Goal: Information Seeking & Learning: Learn about a topic

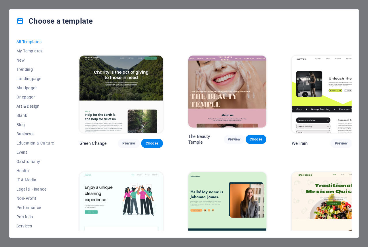
scroll to position [691, 0]
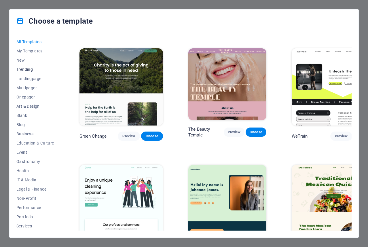
click at [24, 68] on span "Trending" at bounding box center [35, 69] width 38 height 5
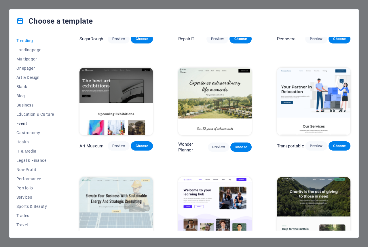
scroll to position [37, 0]
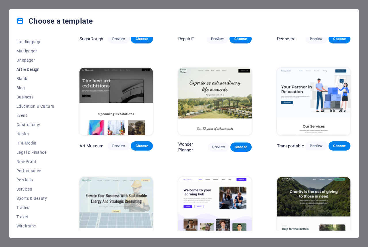
click at [30, 69] on span "Art & Design" at bounding box center [35, 69] width 38 height 5
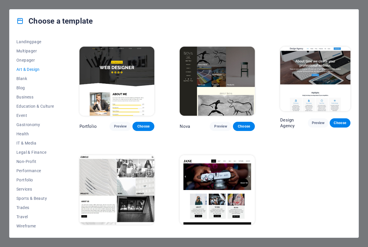
scroll to position [320, 0]
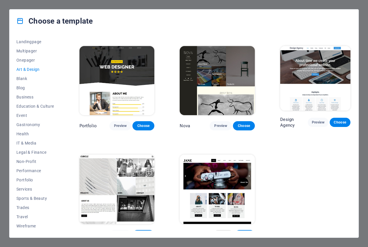
click at [218, 232] on span "Preview" at bounding box center [223, 234] width 11 height 5
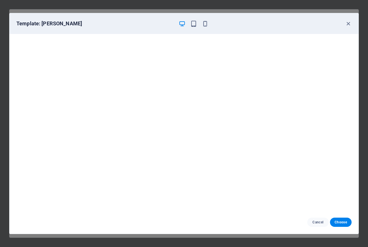
scroll to position [1, 0]
click at [345, 22] on icon "button" at bounding box center [348, 23] width 7 height 7
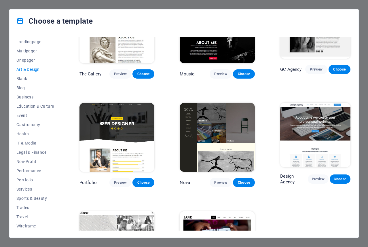
scroll to position [263, 0]
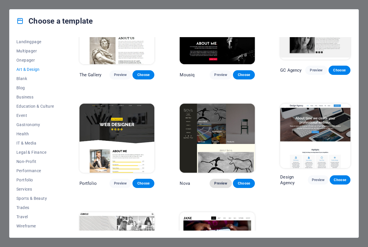
click at [215, 181] on span "Preview" at bounding box center [220, 183] width 13 height 5
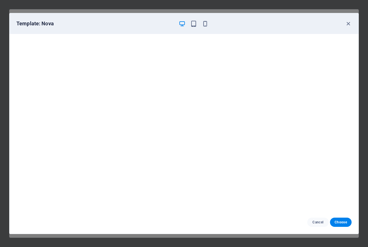
scroll to position [1, 0]
click at [346, 23] on icon "button" at bounding box center [348, 23] width 7 height 7
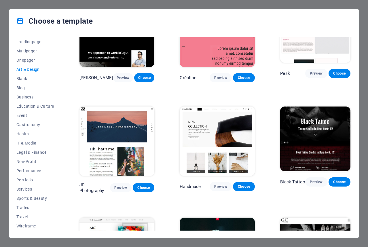
scroll to position [33, 0]
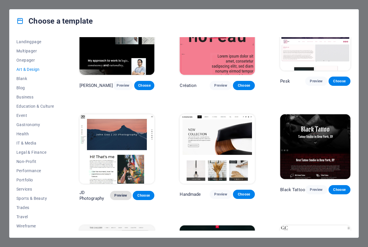
click at [118, 193] on span "Preview" at bounding box center [121, 195] width 12 height 5
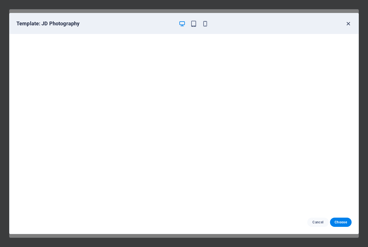
click at [348, 26] on icon "button" at bounding box center [348, 23] width 7 height 7
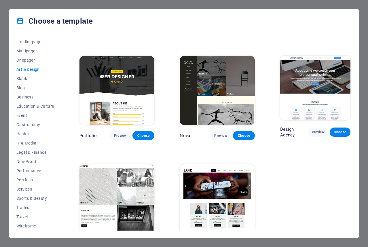
scroll to position [320, 0]
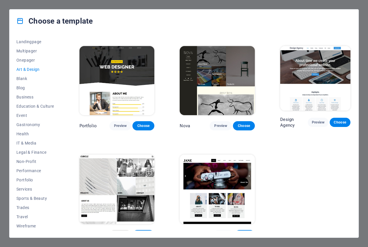
click at [121, 232] on span "Preview" at bounding box center [120, 234] width 13 height 5
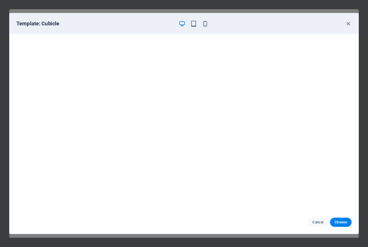
click at [344, 26] on div "Template: Cubicle" at bounding box center [180, 23] width 328 height 7
click at [346, 22] on icon "button" at bounding box center [348, 23] width 7 height 7
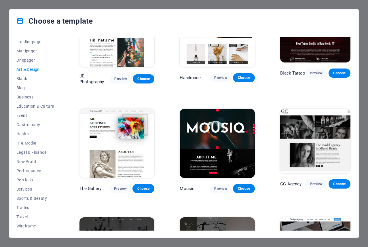
scroll to position [148, 0]
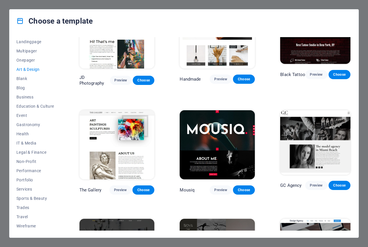
click at [128, 130] on img at bounding box center [116, 144] width 75 height 69
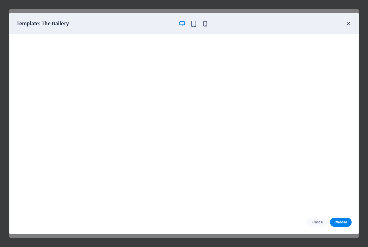
click at [347, 23] on icon "button" at bounding box center [348, 23] width 7 height 7
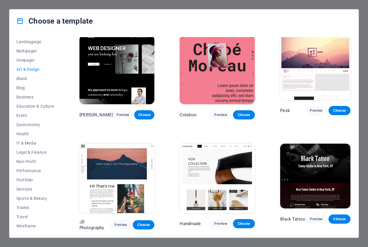
scroll to position [0, 0]
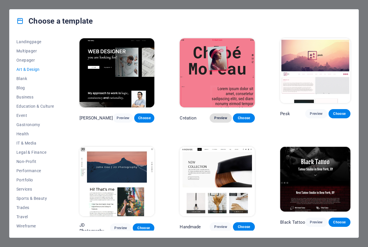
click at [219, 117] on span "Preview" at bounding box center [220, 118] width 13 height 5
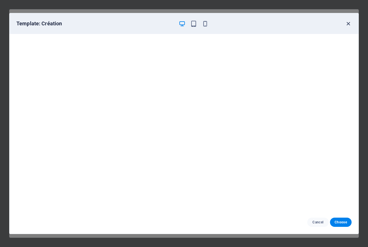
click at [345, 24] on icon "button" at bounding box center [348, 23] width 7 height 7
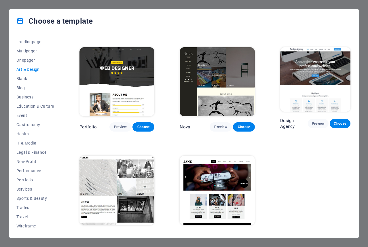
scroll to position [320, 0]
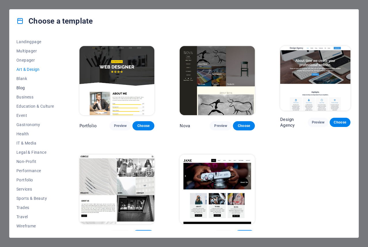
click at [20, 87] on span "Blog" at bounding box center [35, 88] width 38 height 5
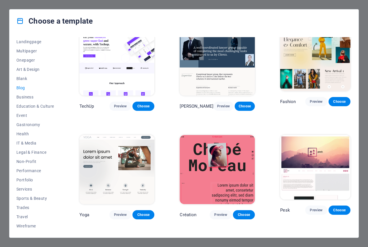
scroll to position [746, 0]
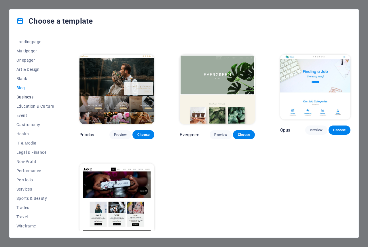
click at [26, 95] on span "Business" at bounding box center [35, 97] width 38 height 5
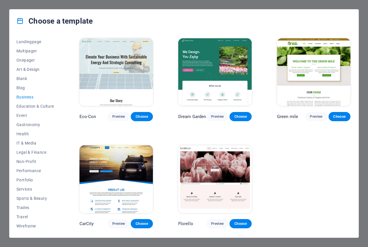
scroll to position [0, 0]
click at [25, 161] on span "Non-Profit" at bounding box center [35, 161] width 38 height 5
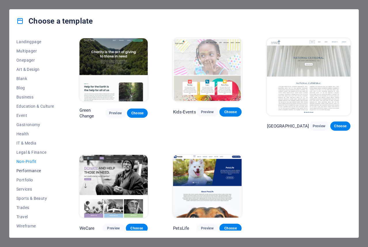
click at [32, 168] on span "Performance" at bounding box center [35, 170] width 38 height 5
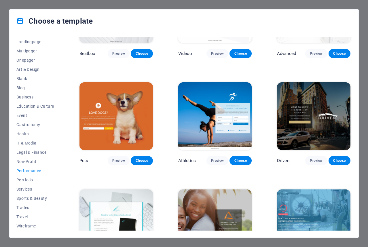
scroll to position [173, 0]
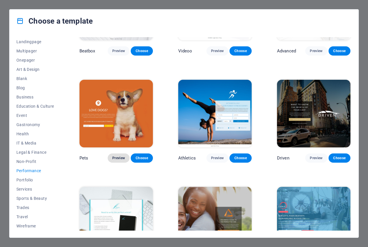
click at [120, 153] on button "Preview" at bounding box center [119, 157] width 22 height 9
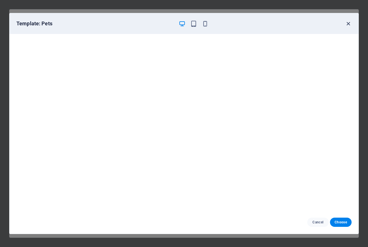
click at [347, 24] on icon "button" at bounding box center [348, 23] width 7 height 7
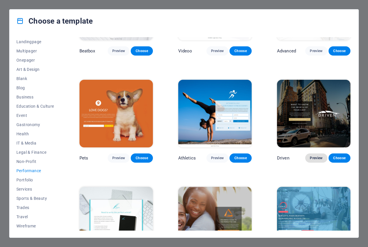
click at [318, 153] on button "Preview" at bounding box center [316, 157] width 22 height 9
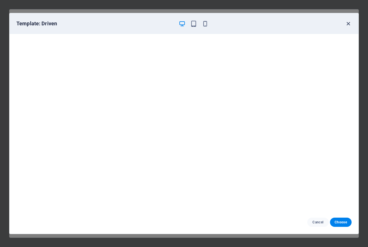
click at [347, 24] on icon "button" at bounding box center [348, 23] width 7 height 7
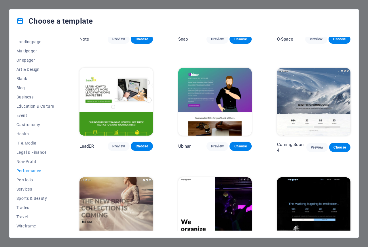
scroll to position [427, 0]
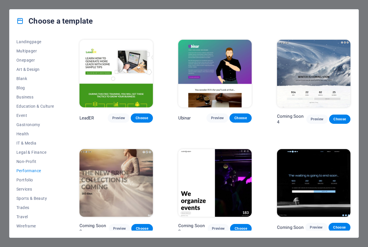
click at [321, 174] on img at bounding box center [313, 183] width 73 height 68
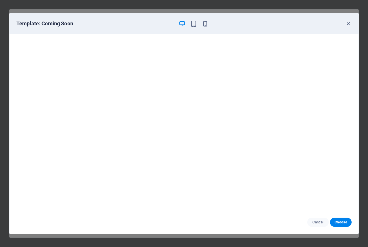
scroll to position [1, 0]
click at [349, 26] on icon "button" at bounding box center [348, 23] width 7 height 7
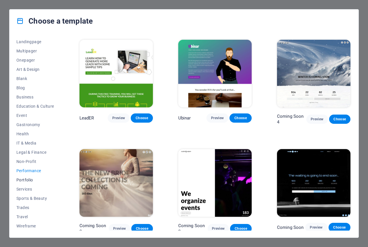
click at [22, 179] on span "Portfolio" at bounding box center [35, 180] width 38 height 5
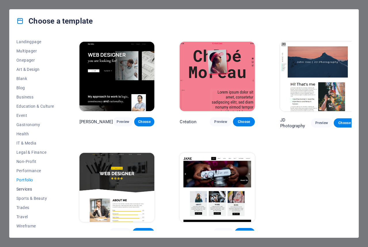
click at [28, 190] on span "Services" at bounding box center [35, 189] width 38 height 5
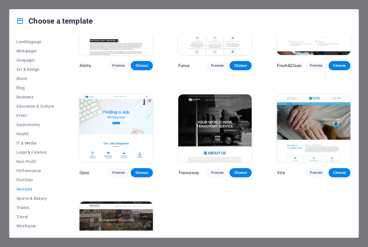
scroll to position [629, 0]
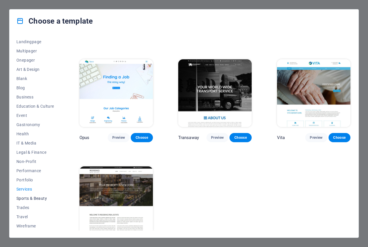
click at [26, 198] on span "Sports & Beauty" at bounding box center [35, 198] width 38 height 5
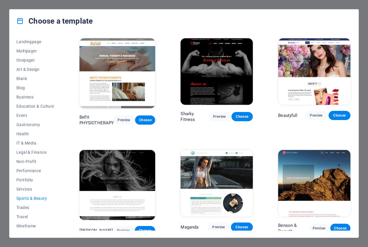
scroll to position [335, 0]
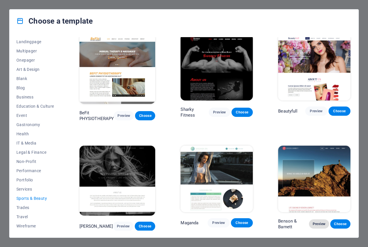
click at [319, 223] on span "Preview" at bounding box center [319, 224] width 11 height 5
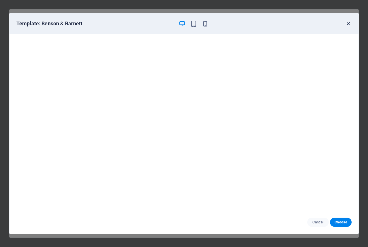
click at [350, 24] on icon "button" at bounding box center [348, 23] width 7 height 7
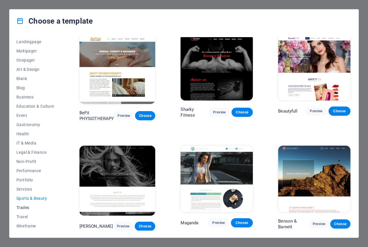
click at [26, 208] on span "Trades" at bounding box center [35, 207] width 38 height 5
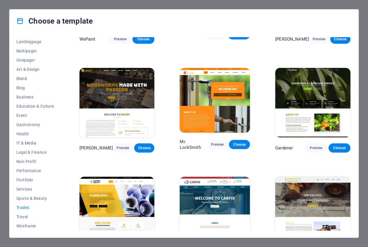
scroll to position [105, 0]
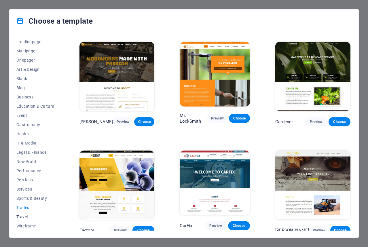
click at [22, 216] on span "Travel" at bounding box center [35, 217] width 38 height 5
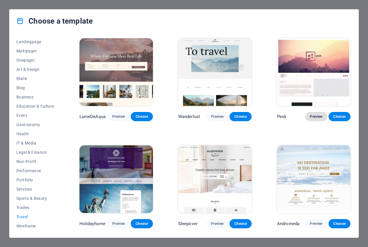
click at [314, 117] on span "Preview" at bounding box center [316, 116] width 13 height 5
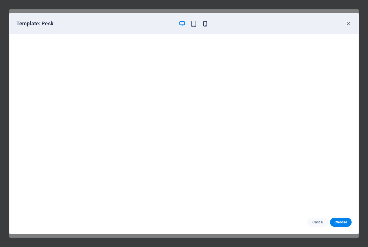
click at [204, 26] on icon "button" at bounding box center [205, 23] width 7 height 7
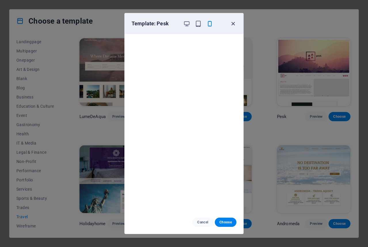
click at [233, 22] on icon "button" at bounding box center [233, 23] width 7 height 7
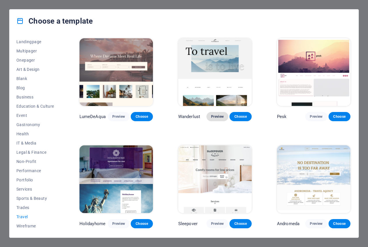
click at [221, 117] on span "Preview" at bounding box center [217, 116] width 13 height 5
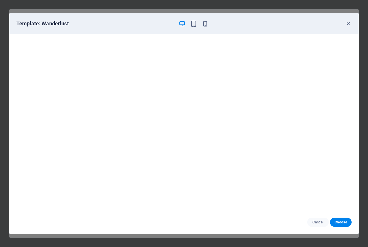
click at [353, 23] on div "Template: Wanderlust" at bounding box center [184, 23] width 349 height 21
click at [350, 24] on icon "button" at bounding box center [348, 23] width 7 height 7
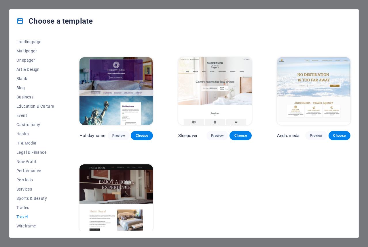
scroll to position [103, 0]
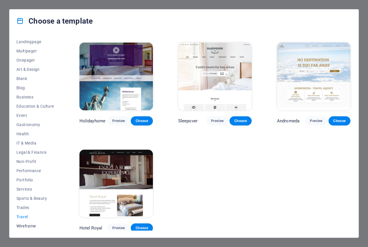
click at [27, 227] on span "Wireframe" at bounding box center [35, 226] width 38 height 5
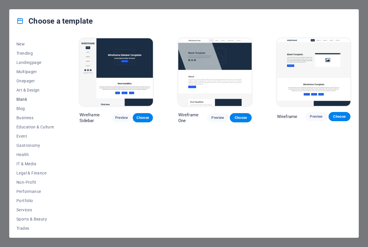
scroll to position [0, 0]
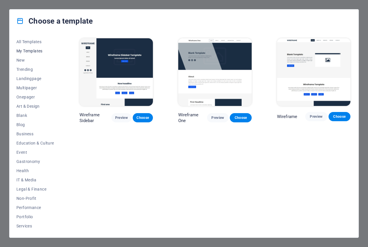
click at [32, 52] on span "My Templates" at bounding box center [35, 51] width 38 height 5
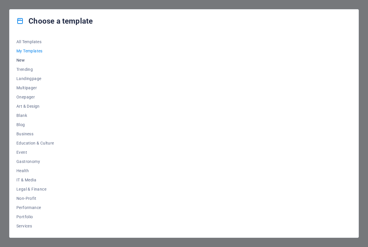
click at [20, 59] on span "New" at bounding box center [35, 60] width 38 height 5
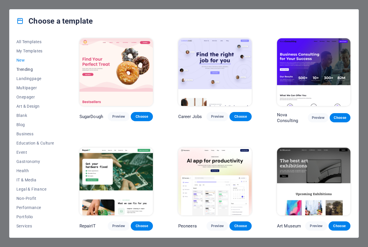
click at [24, 69] on span "Trending" at bounding box center [35, 69] width 38 height 5
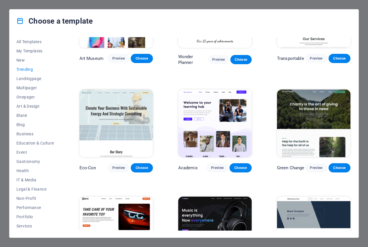
scroll to position [173, 0]
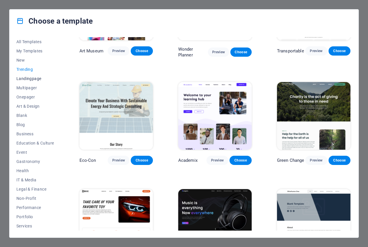
click at [29, 76] on span "Landingpage" at bounding box center [35, 78] width 38 height 5
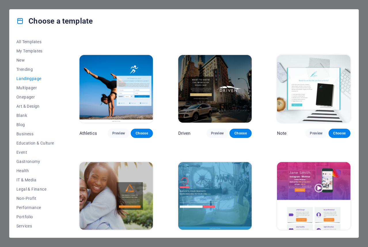
scroll to position [317, 0]
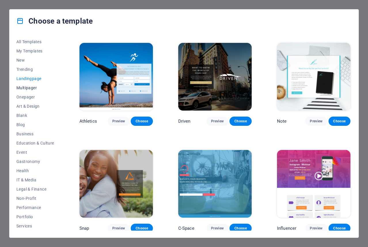
click at [29, 86] on span "Multipager" at bounding box center [35, 88] width 38 height 5
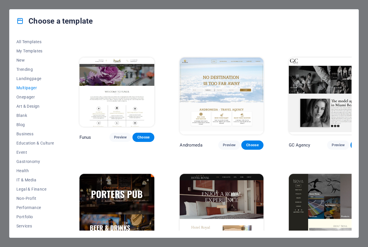
scroll to position [2073, 0]
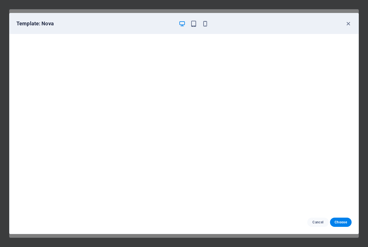
scroll to position [1, 0]
click at [348, 24] on icon "button" at bounding box center [348, 23] width 7 height 7
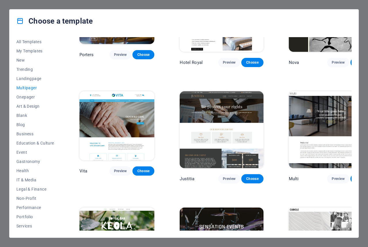
scroll to position [2308, 0]
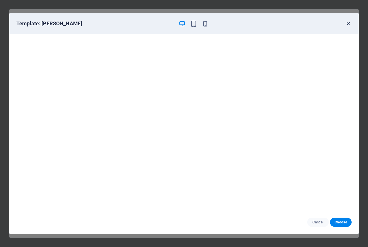
click at [350, 24] on icon "button" at bounding box center [348, 23] width 7 height 7
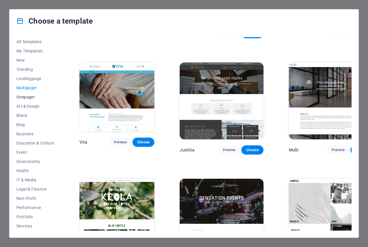
click at [22, 96] on span "Onepager" at bounding box center [35, 97] width 38 height 5
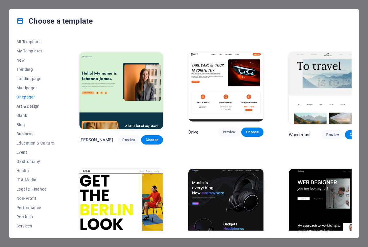
scroll to position [346, 0]
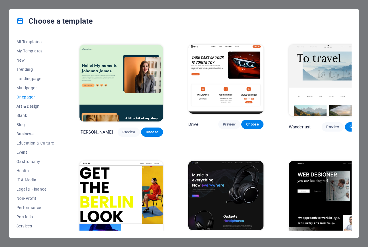
click at [122, 244] on button "Preview" at bounding box center [132, 248] width 20 height 9
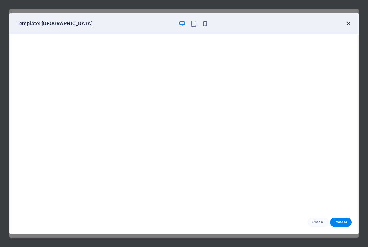
click at [348, 22] on icon "button" at bounding box center [348, 23] width 7 height 7
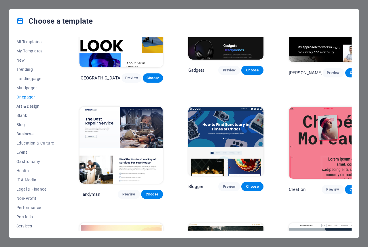
scroll to position [518, 0]
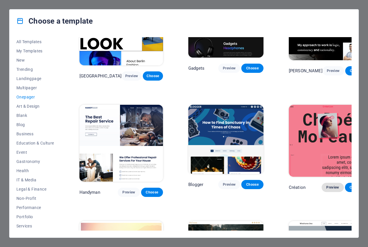
click at [326, 185] on span "Preview" at bounding box center [332, 187] width 13 height 5
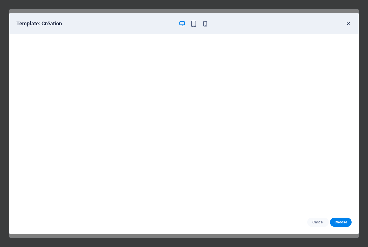
click at [350, 20] on icon "button" at bounding box center [348, 23] width 7 height 7
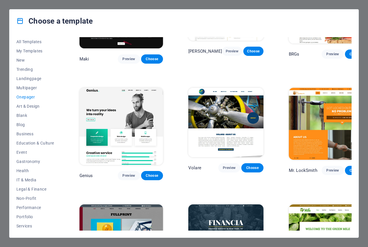
scroll to position [1123, 0]
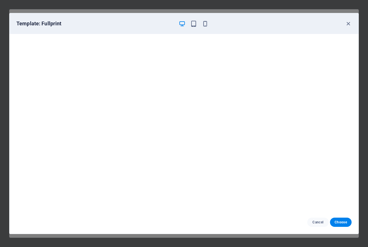
click at [348, 16] on div "Template: Fullprint" at bounding box center [184, 23] width 349 height 21
click at [347, 28] on div "Template: Fullprint" at bounding box center [184, 23] width 349 height 21
click at [346, 24] on icon "button" at bounding box center [348, 23] width 7 height 7
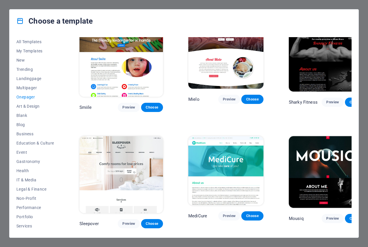
scroll to position [1613, 0]
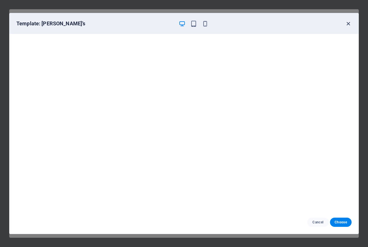
click at [348, 24] on icon "button" at bounding box center [348, 23] width 7 height 7
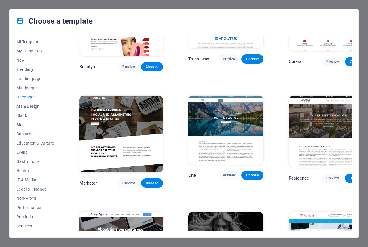
scroll to position [2355, 0]
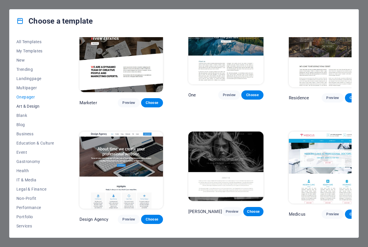
click at [28, 107] on span "Art & Design" at bounding box center [35, 106] width 38 height 5
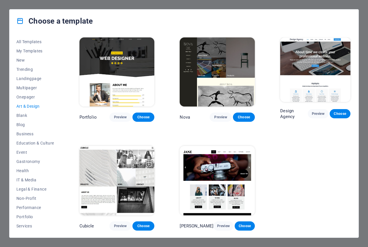
scroll to position [320, 0]
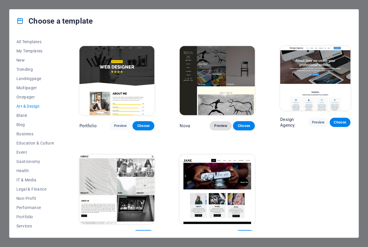
click at [218, 121] on button "Preview" at bounding box center [221, 125] width 22 height 9
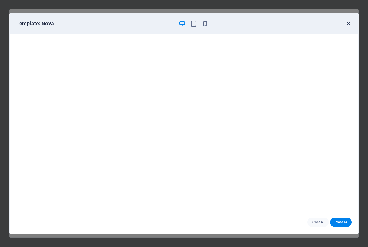
click at [347, 22] on icon "button" at bounding box center [348, 23] width 7 height 7
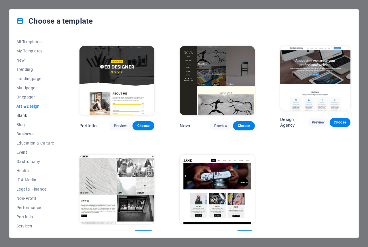
click at [21, 113] on span "Blank" at bounding box center [35, 115] width 38 height 5
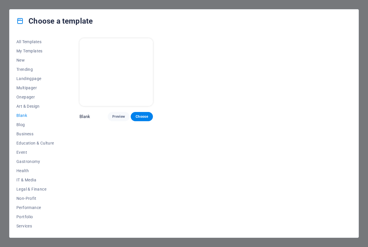
scroll to position [0, 0]
click at [17, 123] on span "Blog" at bounding box center [35, 124] width 38 height 5
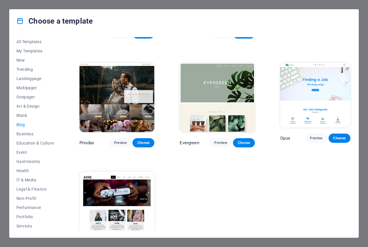
scroll to position [746, 0]
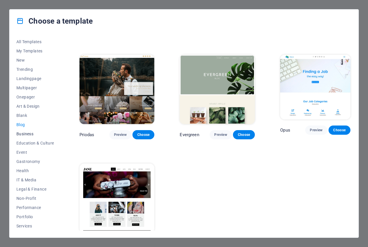
click at [25, 132] on span "Business" at bounding box center [35, 134] width 38 height 5
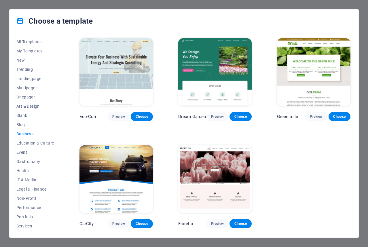
scroll to position [0, 0]
click at [31, 144] on span "Education & Culture" at bounding box center [35, 143] width 38 height 5
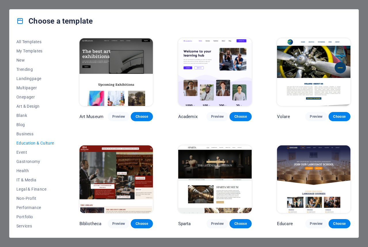
scroll to position [103, 0]
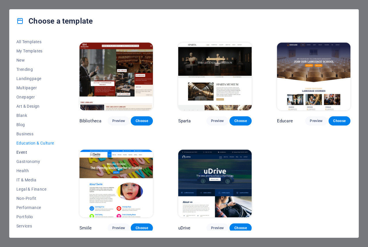
click at [23, 150] on span "Event" at bounding box center [35, 152] width 38 height 5
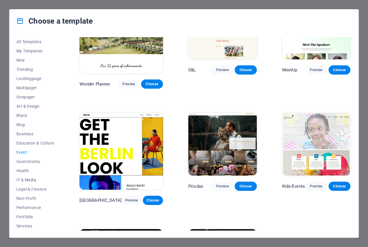
scroll to position [29, 0]
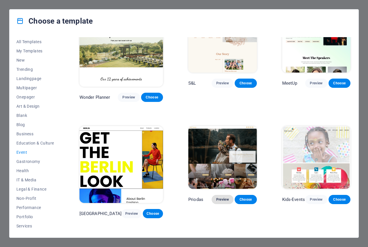
click at [217, 197] on span "Preview" at bounding box center [222, 199] width 13 height 5
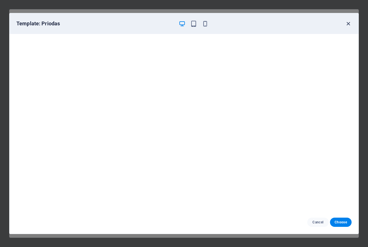
click at [347, 21] on icon "button" at bounding box center [348, 23] width 7 height 7
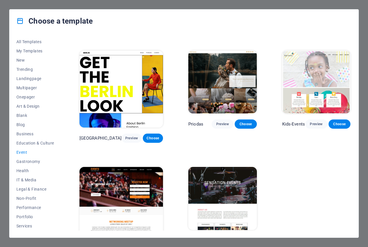
scroll to position [105, 0]
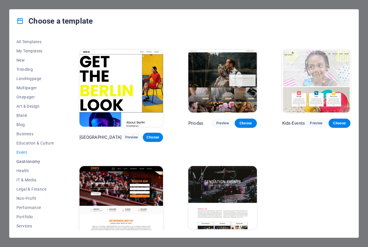
click at [24, 162] on span "Gastronomy" at bounding box center [35, 161] width 38 height 5
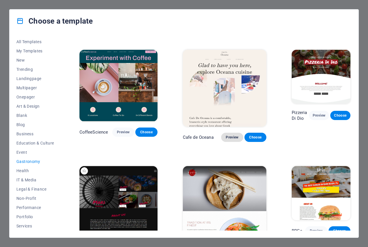
click at [226, 135] on span "Preview" at bounding box center [232, 137] width 13 height 5
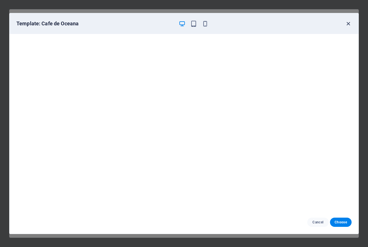
click at [349, 22] on icon "button" at bounding box center [348, 23] width 7 height 7
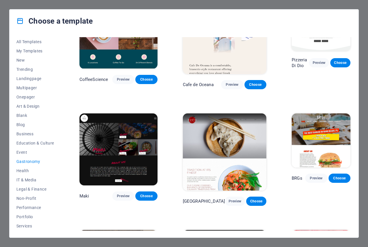
scroll to position [163, 0]
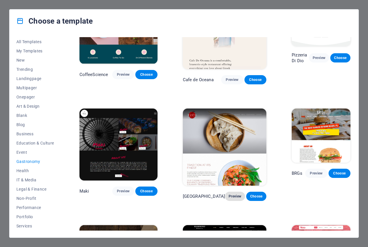
click at [225, 192] on button "Preview" at bounding box center [235, 196] width 20 height 9
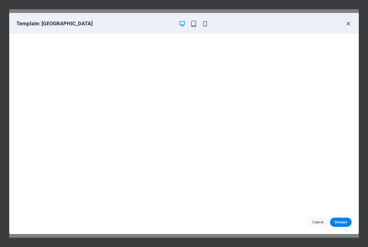
click at [347, 26] on icon "button" at bounding box center [348, 23] width 7 height 7
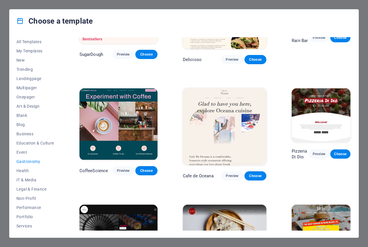
scroll to position [48, 0]
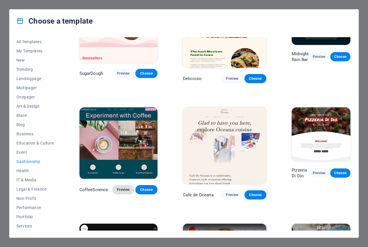
click at [126, 185] on button "Preview" at bounding box center [123, 189] width 22 height 9
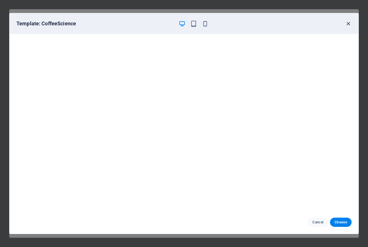
click at [347, 23] on icon "button" at bounding box center [348, 23] width 7 height 7
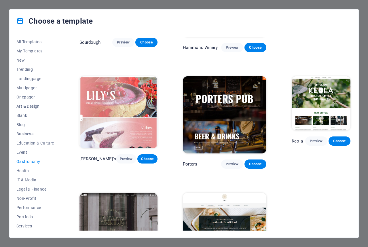
scroll to position [429, 0]
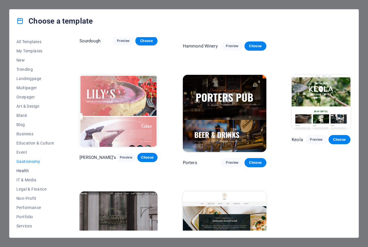
click at [25, 172] on span "Health" at bounding box center [35, 170] width 38 height 5
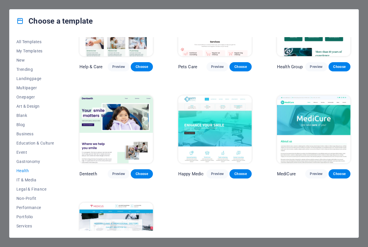
scroll to position [103, 0]
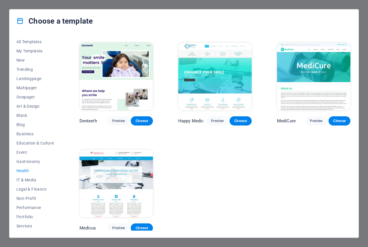
click at [16, 179] on div "All Templates My Templates New Trending Landingpage Multipager Onepager Art & D…" at bounding box center [184, 135] width 349 height 205
click at [31, 179] on span "IT & Media" at bounding box center [35, 180] width 38 height 5
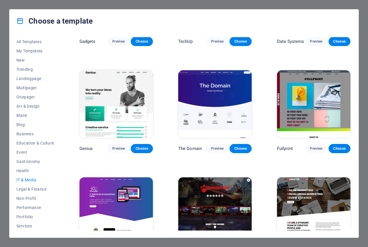
scroll to position [212, 0]
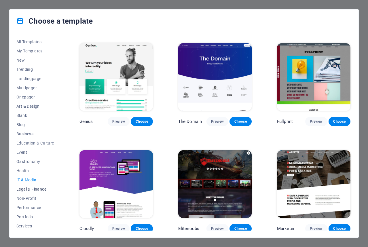
click at [41, 189] on span "Legal & Finance" at bounding box center [35, 189] width 38 height 5
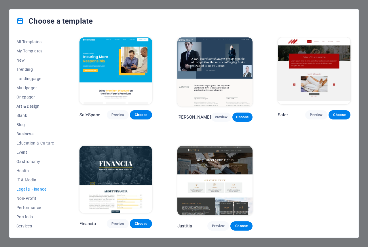
scroll to position [0, 0]
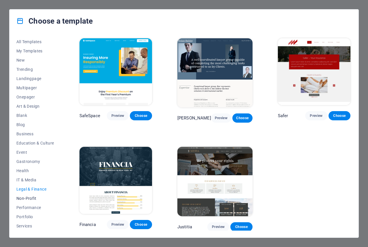
click at [24, 197] on span "Non-Profit" at bounding box center [35, 198] width 38 height 5
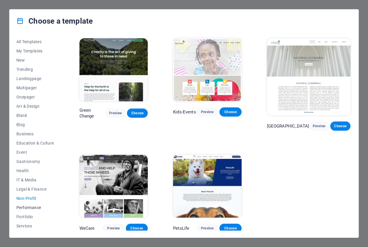
click at [29, 208] on span "Performance" at bounding box center [35, 207] width 38 height 5
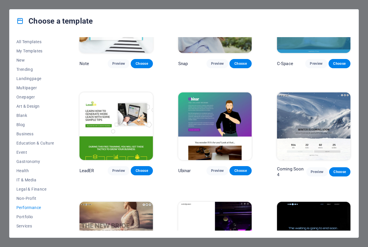
scroll to position [427, 0]
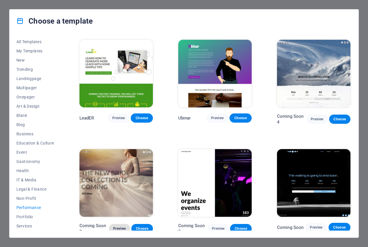
click at [120, 226] on span "Preview" at bounding box center [119, 228] width 12 height 5
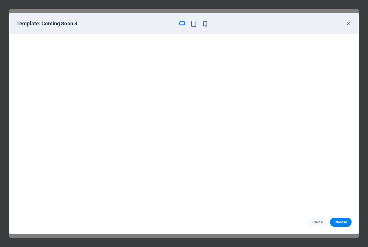
scroll to position [1, 0]
click at [349, 26] on icon "button" at bounding box center [348, 23] width 7 height 7
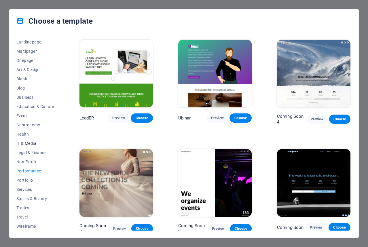
scroll to position [37, 0]
click at [221, 170] on img at bounding box center [214, 183] width 73 height 68
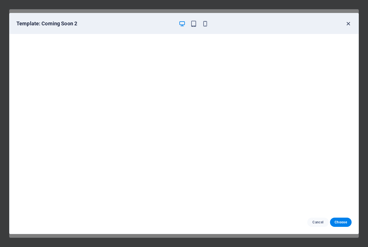
click at [348, 21] on icon "button" at bounding box center [348, 23] width 7 height 7
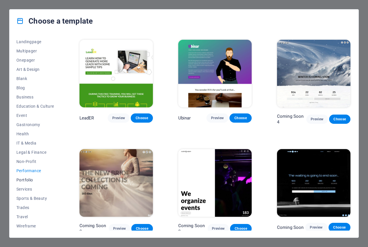
click at [31, 179] on span "Portfolio" at bounding box center [35, 180] width 38 height 5
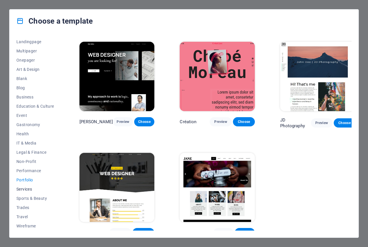
click at [26, 187] on span "Services" at bounding box center [35, 189] width 38 height 5
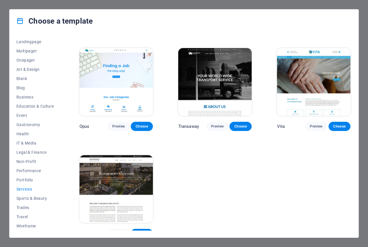
scroll to position [642, 0]
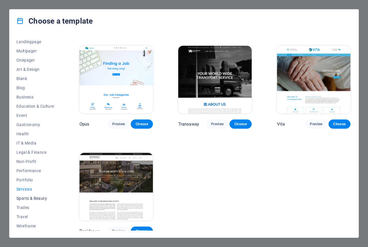
click at [25, 199] on span "Sports & Beauty" at bounding box center [35, 198] width 38 height 5
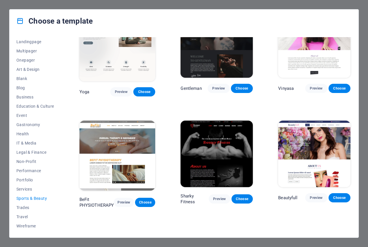
scroll to position [220, 0]
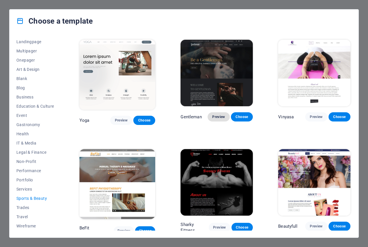
click at [222, 116] on span "Preview" at bounding box center [218, 117] width 13 height 5
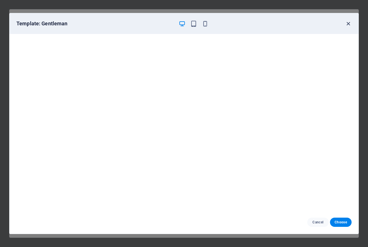
click at [350, 23] on icon "button" at bounding box center [348, 23] width 7 height 7
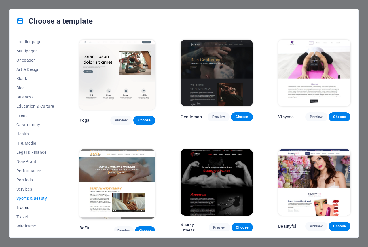
click at [23, 207] on span "Trades" at bounding box center [35, 207] width 38 height 5
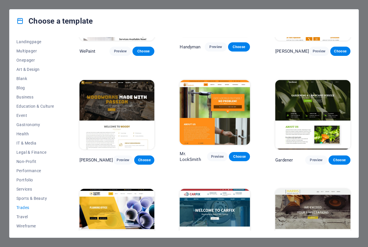
scroll to position [105, 0]
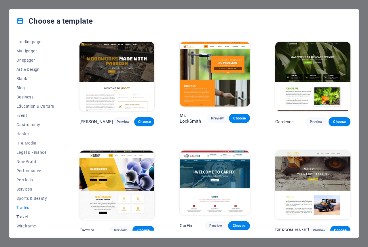
click at [21, 217] on span "Travel" at bounding box center [35, 217] width 38 height 5
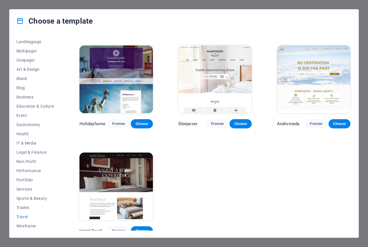
scroll to position [103, 0]
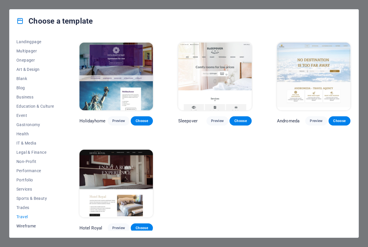
click at [28, 225] on span "Wireframe" at bounding box center [35, 226] width 38 height 5
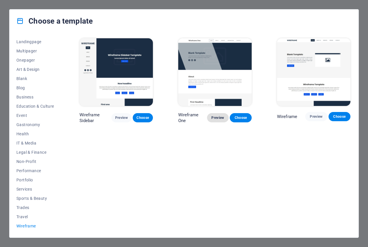
click at [220, 113] on button "Preview" at bounding box center [218, 117] width 22 height 9
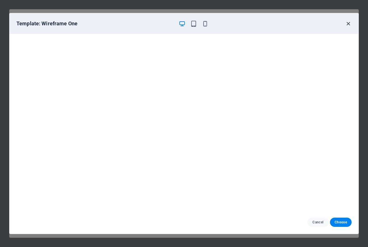
click at [346, 23] on icon "button" at bounding box center [348, 23] width 7 height 7
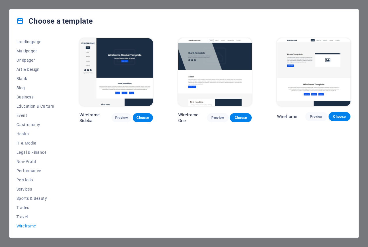
click at [332, 56] on img at bounding box center [313, 72] width 73 height 68
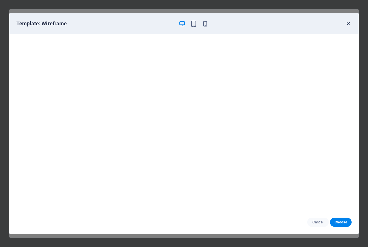
click at [347, 23] on icon "button" at bounding box center [348, 23] width 7 height 7
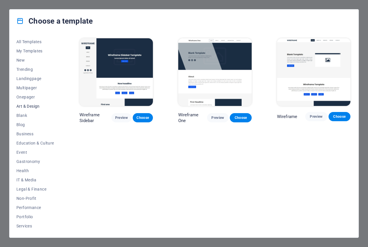
click at [19, 107] on span "Art & Design" at bounding box center [35, 106] width 38 height 5
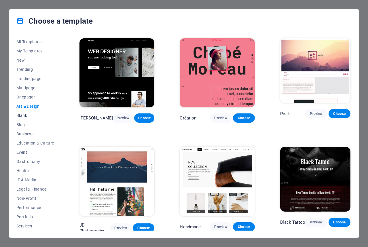
click at [23, 112] on button "Blank" at bounding box center [35, 115] width 38 height 9
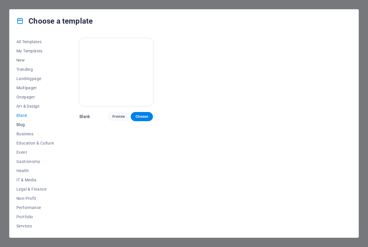
click at [26, 124] on span "Blog" at bounding box center [35, 124] width 38 height 5
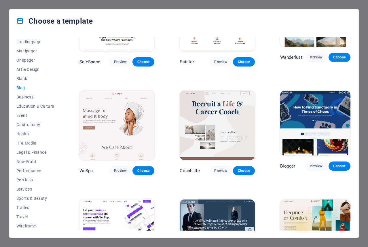
scroll to position [432, 0]
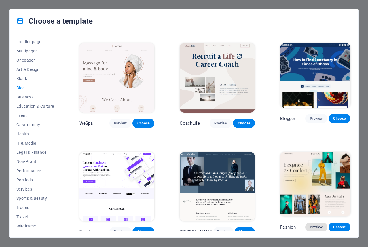
click at [315, 225] on span "Preview" at bounding box center [316, 227] width 13 height 5
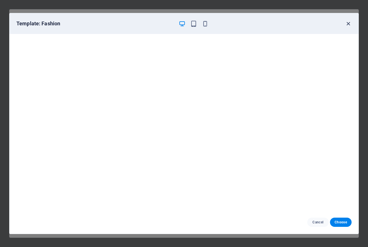
click at [346, 25] on icon "button" at bounding box center [348, 23] width 7 height 7
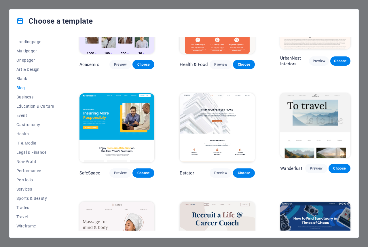
scroll to position [259, 0]
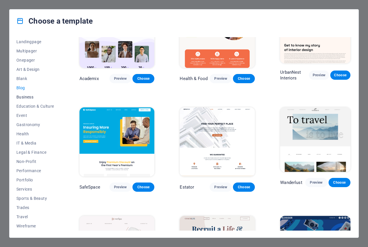
click at [29, 99] on span "Business" at bounding box center [35, 97] width 38 height 5
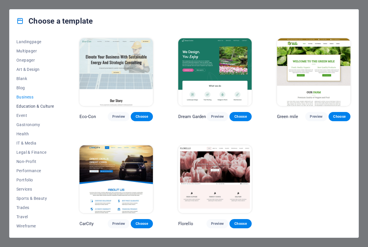
click at [42, 109] on button "Education & Culture" at bounding box center [35, 106] width 38 height 9
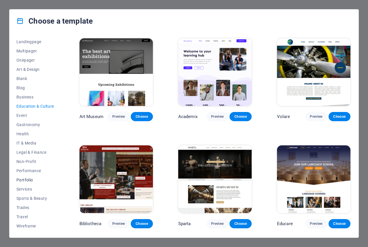
click at [33, 181] on span "Portfolio" at bounding box center [35, 180] width 38 height 5
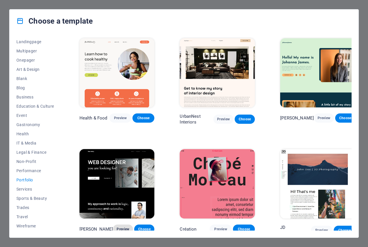
click at [124, 227] on span "Preview" at bounding box center [122, 229] width 11 height 5
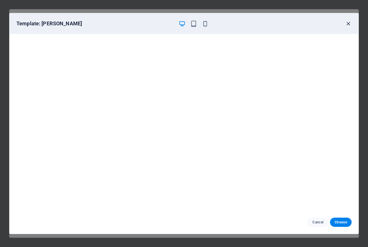
drag, startPoint x: 350, startPoint y: 21, endPoint x: 339, endPoint y: 28, distance: 13.1
click at [350, 22] on icon "button" at bounding box center [348, 23] width 7 height 7
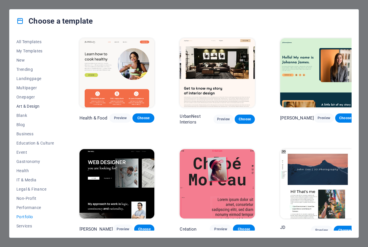
click at [24, 106] on span "Art & Design" at bounding box center [35, 106] width 38 height 5
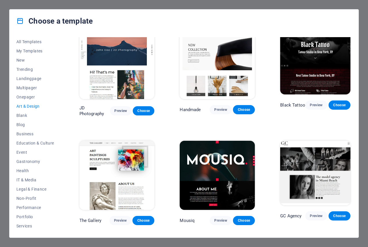
scroll to position [115, 0]
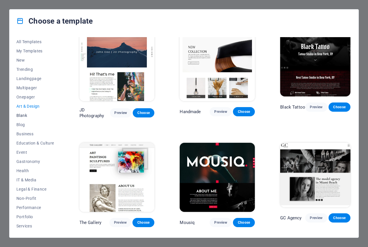
click at [20, 114] on span "Blank" at bounding box center [35, 115] width 38 height 5
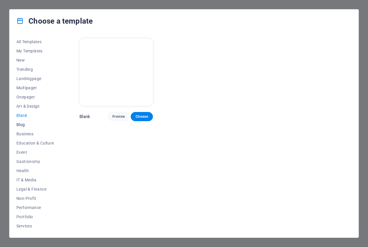
click at [24, 122] on span "Blog" at bounding box center [35, 124] width 38 height 5
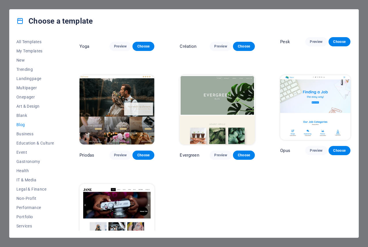
scroll to position [746, 0]
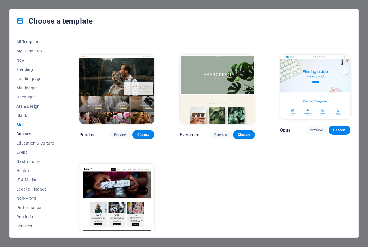
click at [31, 133] on span "Business" at bounding box center [35, 134] width 38 height 5
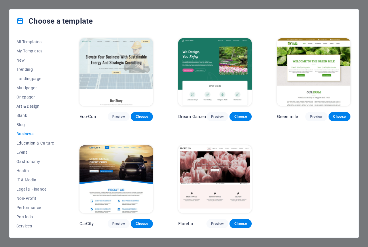
click at [45, 141] on span "Education & Culture" at bounding box center [35, 143] width 38 height 5
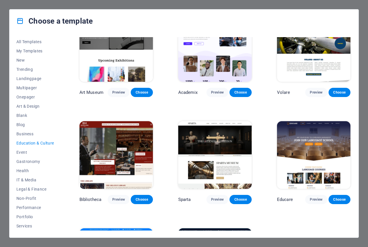
scroll to position [103, 0]
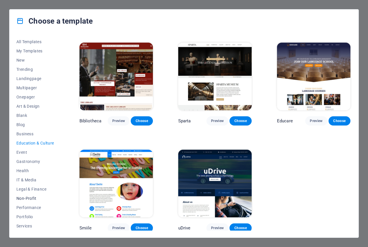
click at [35, 203] on button "Non-Profit" at bounding box center [35, 198] width 38 height 9
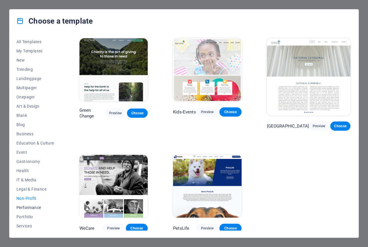
click at [35, 207] on span "Performance" at bounding box center [35, 207] width 38 height 5
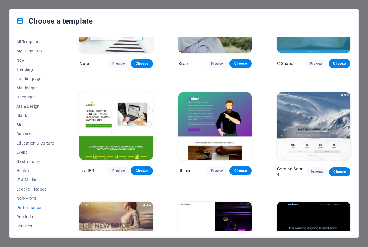
scroll to position [427, 0]
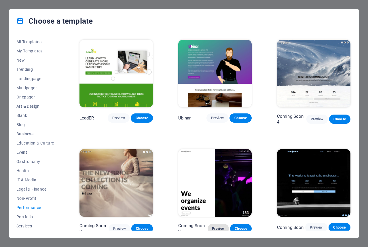
click at [210, 224] on button "Preview" at bounding box center [218, 228] width 21 height 9
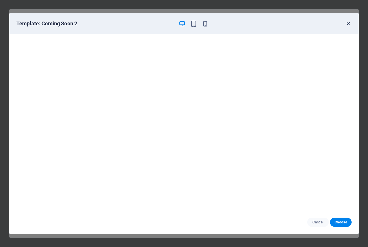
click at [348, 24] on icon "button" at bounding box center [348, 23] width 7 height 7
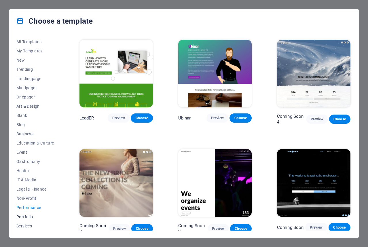
click at [27, 216] on span "Portfolio" at bounding box center [35, 217] width 38 height 5
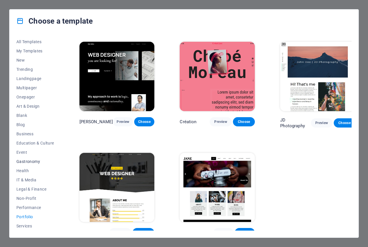
scroll to position [37, 0]
click at [21, 190] on span "Services" at bounding box center [35, 189] width 38 height 5
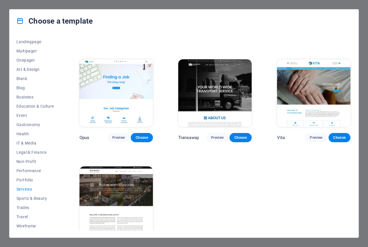
scroll to position [642, 0]
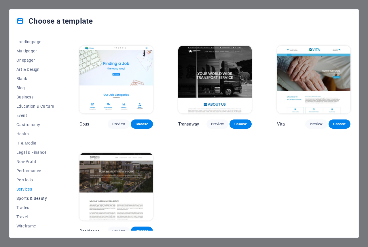
click at [36, 196] on button "Sports & Beauty" at bounding box center [35, 198] width 38 height 9
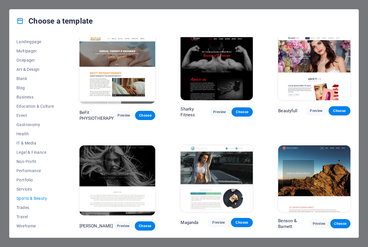
scroll to position [335, 0]
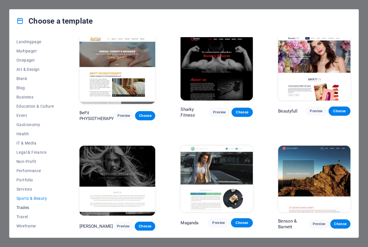
click at [19, 207] on span "Trades" at bounding box center [35, 207] width 38 height 5
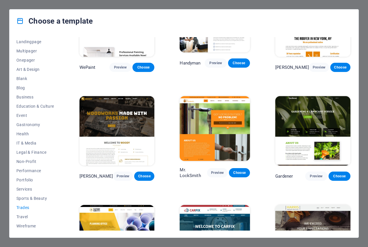
scroll to position [105, 0]
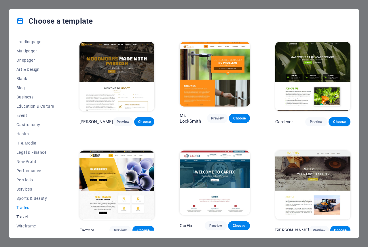
click at [31, 215] on span "Travel" at bounding box center [35, 217] width 38 height 5
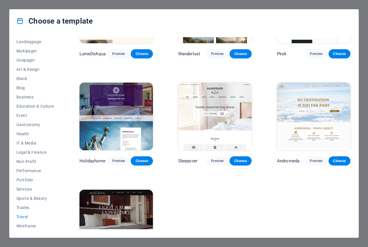
scroll to position [103, 0]
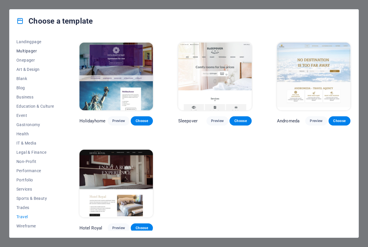
click at [31, 53] on button "Multipager" at bounding box center [35, 50] width 38 height 9
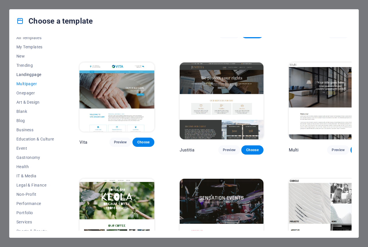
scroll to position [0, 0]
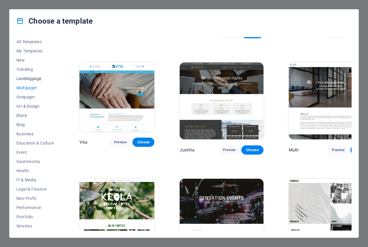
click at [25, 76] on span "Landingpage" at bounding box center [35, 78] width 38 height 5
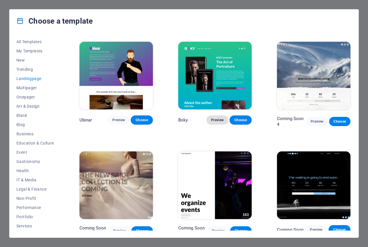
click at [218, 118] on span "Preview" at bounding box center [217, 120] width 13 height 5
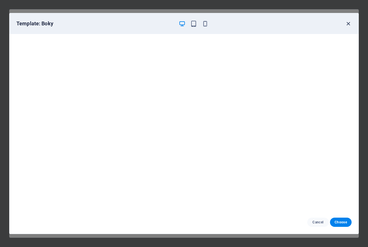
click at [349, 24] on icon "button" at bounding box center [348, 23] width 7 height 7
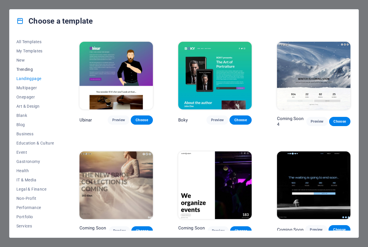
click at [26, 69] on span "Trending" at bounding box center [35, 69] width 38 height 5
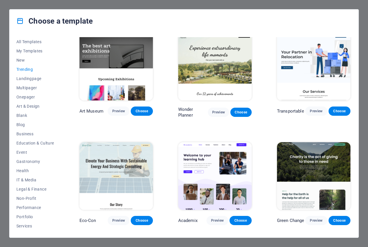
scroll to position [0, 0]
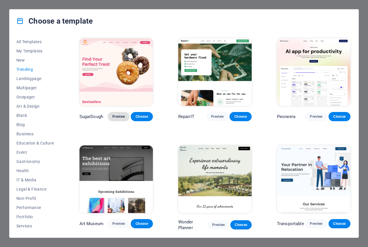
click at [120, 115] on span "Preview" at bounding box center [118, 116] width 13 height 5
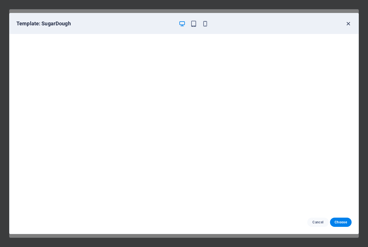
click at [351, 22] on icon "button" at bounding box center [348, 23] width 7 height 7
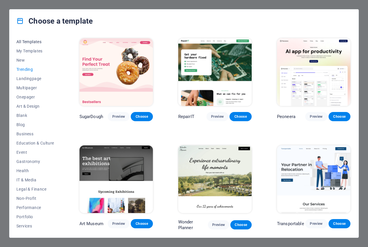
click at [35, 41] on span "All Templates" at bounding box center [35, 41] width 38 height 5
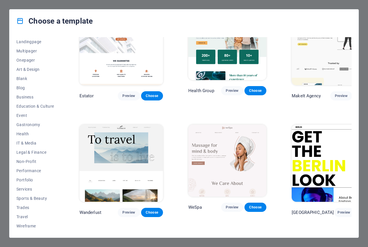
scroll to position [1209, 0]
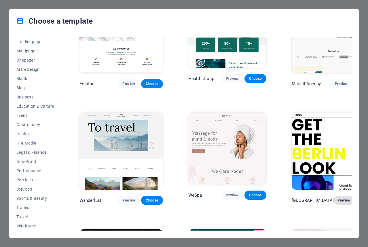
click at [334, 196] on button "Preview" at bounding box center [344, 200] width 20 height 9
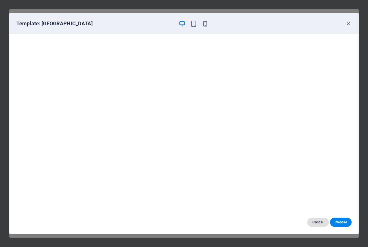
click at [321, 223] on span "Cancel" at bounding box center [318, 222] width 12 height 5
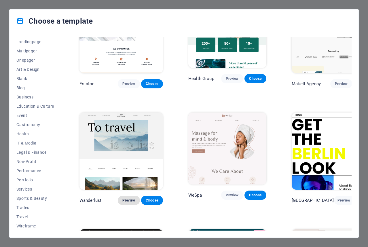
click at [122, 198] on span "Preview" at bounding box center [128, 200] width 13 height 5
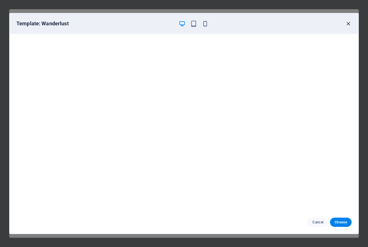
click at [348, 24] on icon "button" at bounding box center [348, 23] width 7 height 7
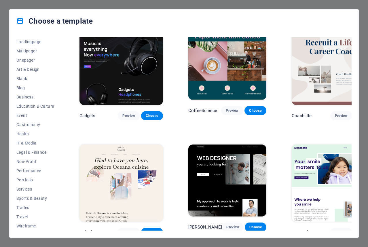
scroll to position [1411, 0]
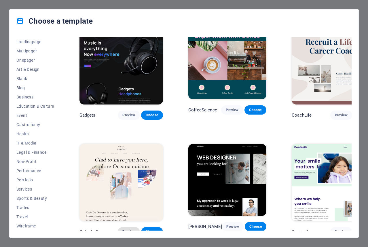
click at [118, 227] on button "Preview" at bounding box center [129, 231] width 22 height 9
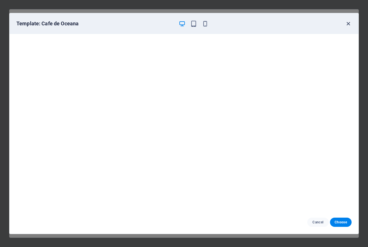
click at [346, 26] on icon "button" at bounding box center [348, 23] width 7 height 7
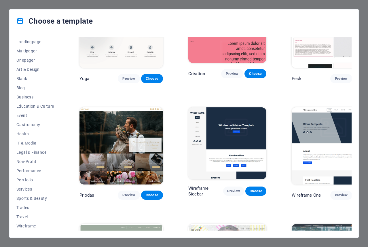
scroll to position [1929, 0]
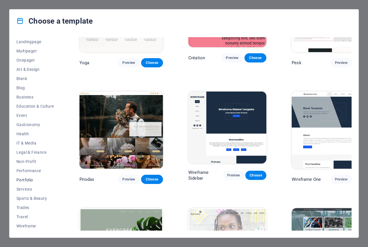
click at [32, 179] on span "Portfolio" at bounding box center [35, 180] width 38 height 5
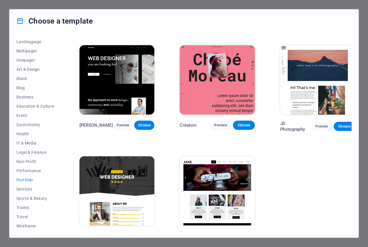
scroll to position [107, 0]
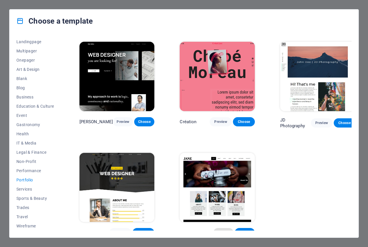
click at [219, 230] on span "Preview" at bounding box center [223, 232] width 11 height 5
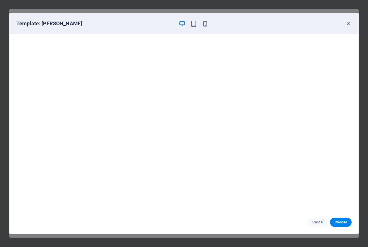
scroll to position [0, 0]
